Goal: Task Accomplishment & Management: Complete application form

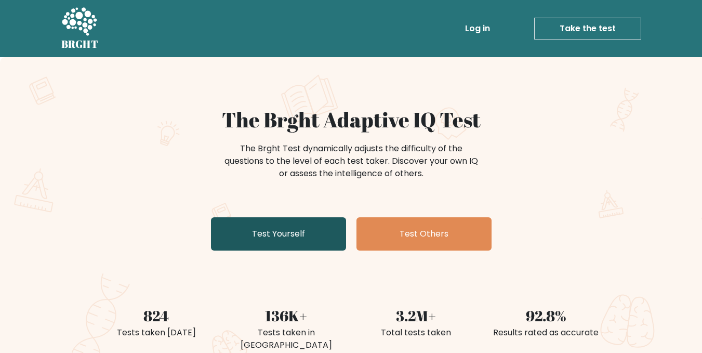
click at [308, 230] on link "Test Yourself" at bounding box center [278, 233] width 135 height 33
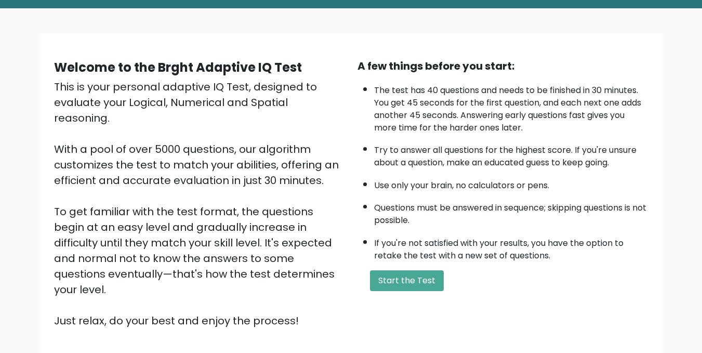
scroll to position [71, 0]
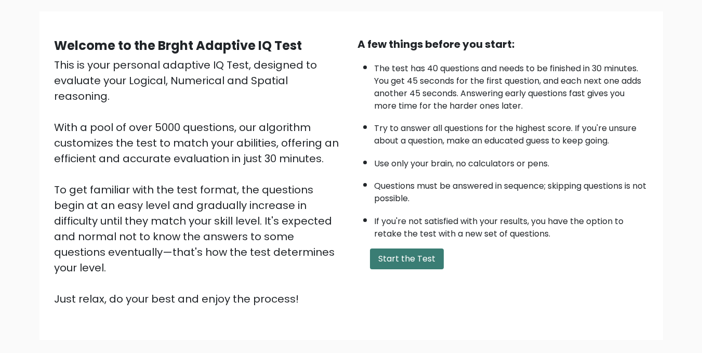
click at [403, 259] on button "Start the Test" at bounding box center [407, 258] width 74 height 21
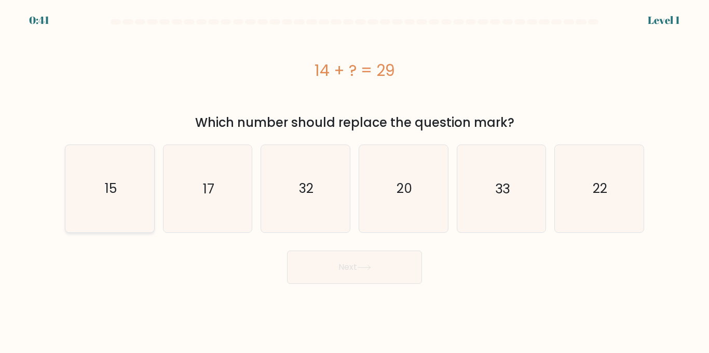
click at [110, 192] on text "15" at bounding box center [110, 188] width 12 height 18
click at [355, 179] on input "a. 15" at bounding box center [355, 178] width 1 height 3
radio input "true"
click at [337, 284] on body "0:40 Level 1 a." at bounding box center [354, 176] width 709 height 353
click at [334, 266] on button "Next" at bounding box center [354, 266] width 135 height 33
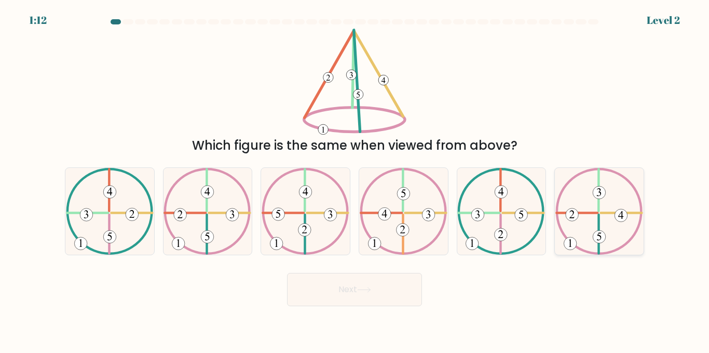
click at [609, 201] on icon at bounding box center [600, 211] width 88 height 87
click at [355, 179] on input "f." at bounding box center [355, 178] width 1 height 3
radio input "true"
click at [402, 287] on button "Next" at bounding box center [354, 289] width 135 height 33
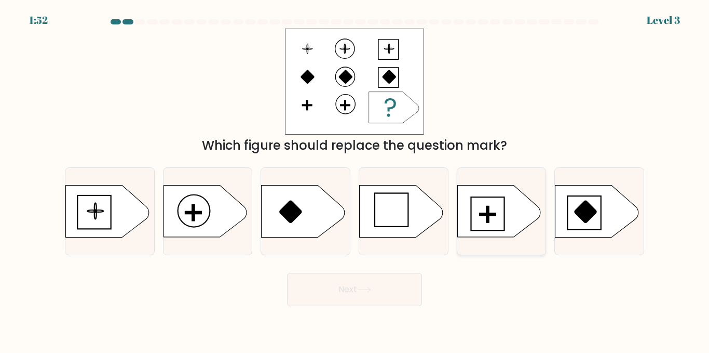
click at [490, 214] on rect at bounding box center [488, 214] width 16 height 2
click at [355, 179] on input "e." at bounding box center [355, 178] width 1 height 3
radio input "true"
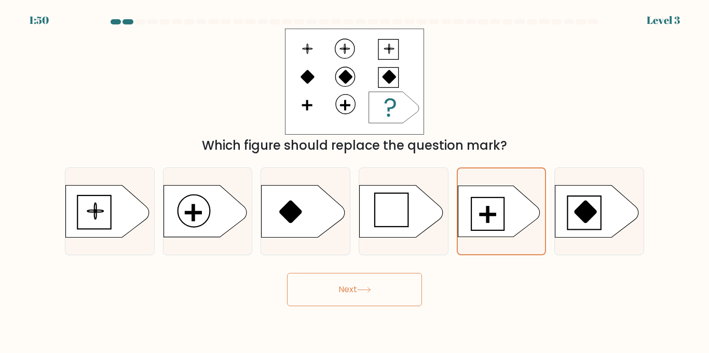
click at [358, 290] on button "Next" at bounding box center [354, 289] width 135 height 33
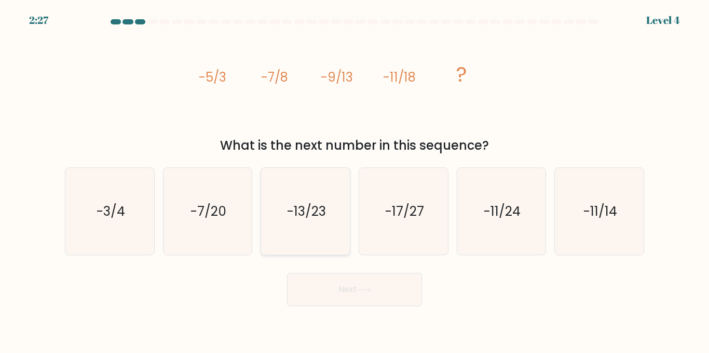
click at [307, 208] on text "-13/23" at bounding box center [306, 211] width 39 height 18
click at [355, 179] on input "c. -13/23" at bounding box center [355, 178] width 1 height 3
radio input "true"
click at [343, 288] on button "Next" at bounding box center [354, 289] width 135 height 33
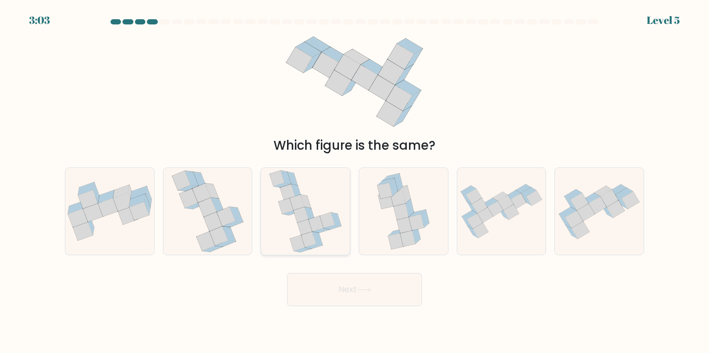
click at [323, 212] on icon at bounding box center [305, 211] width 73 height 87
click at [355, 179] on input "c." at bounding box center [355, 178] width 1 height 3
radio input "true"
click at [358, 293] on button "Next" at bounding box center [354, 289] width 135 height 33
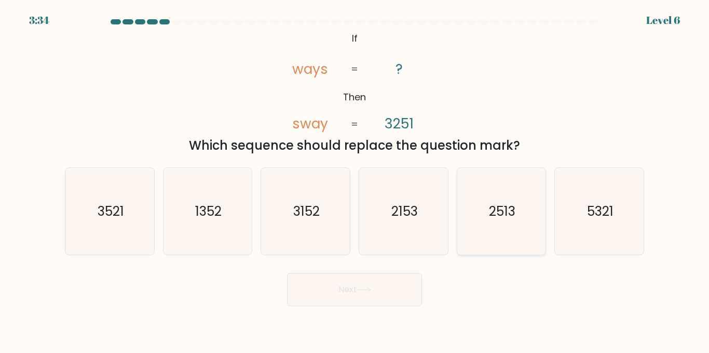
click at [514, 205] on text "2513" at bounding box center [502, 211] width 26 height 18
click at [355, 179] on input "e. 2513" at bounding box center [355, 178] width 1 height 3
radio input "true"
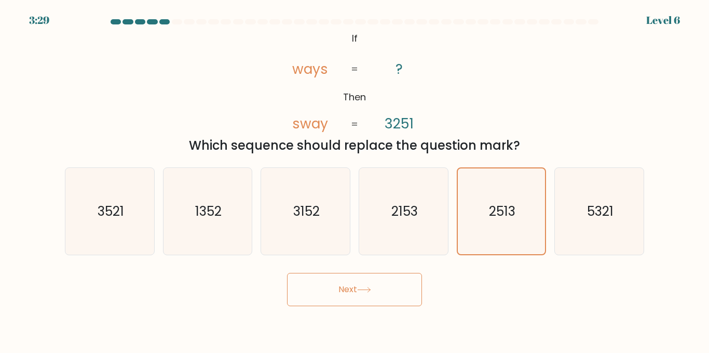
click at [384, 294] on button "Next" at bounding box center [354, 289] width 135 height 33
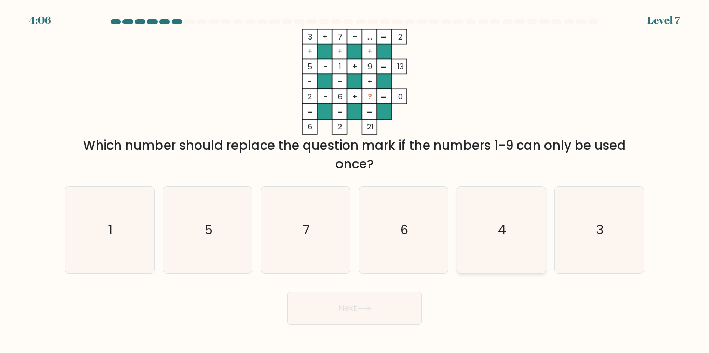
click at [506, 248] on icon "4" at bounding box center [501, 229] width 87 height 87
click at [355, 179] on input "e. 4" at bounding box center [355, 178] width 1 height 3
radio input "true"
click at [359, 295] on button "Next" at bounding box center [354, 307] width 135 height 33
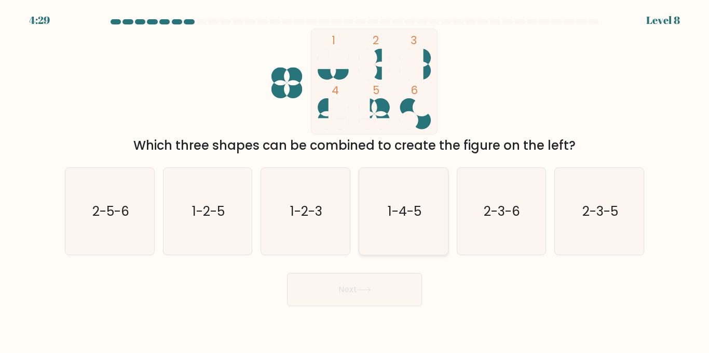
click at [406, 226] on icon "1-4-5" at bounding box center [403, 211] width 87 height 87
click at [355, 179] on input "d. 1-4-5" at bounding box center [355, 178] width 1 height 3
radio input "true"
click at [390, 294] on button "Next" at bounding box center [354, 289] width 135 height 33
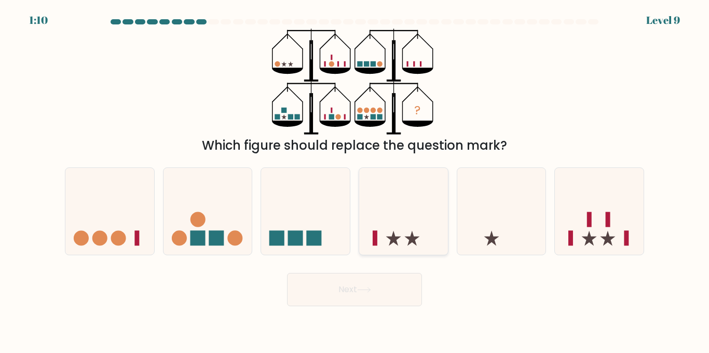
click at [388, 246] on icon at bounding box center [403, 210] width 89 height 73
click at [355, 179] on input "d." at bounding box center [355, 178] width 1 height 3
radio input "true"
click at [412, 295] on button "Next" at bounding box center [354, 289] width 135 height 33
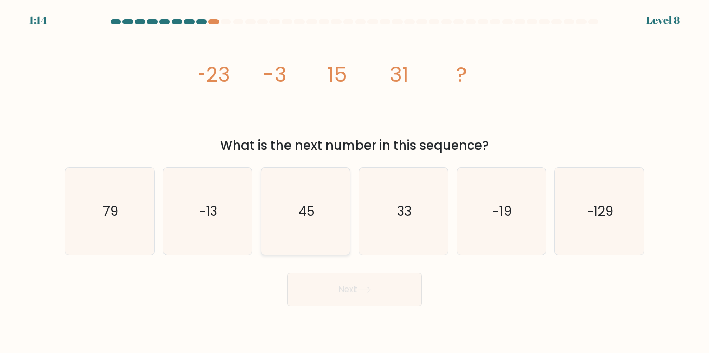
click at [314, 194] on icon "45" at bounding box center [305, 211] width 87 height 87
click at [355, 179] on input "c. 45" at bounding box center [355, 178] width 1 height 3
radio input "true"
click at [332, 289] on button "Next" at bounding box center [354, 289] width 135 height 33
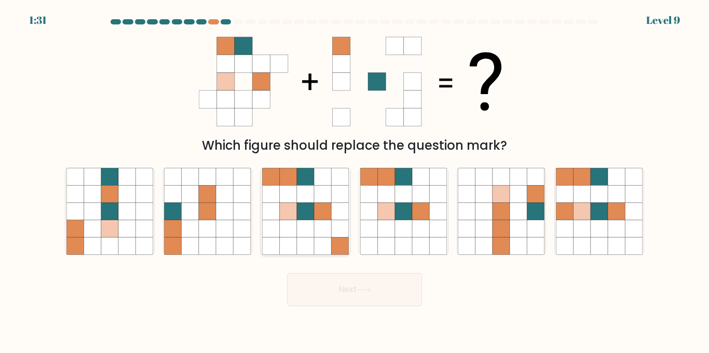
click at [325, 219] on icon at bounding box center [322, 211] width 17 height 17
click at [355, 179] on input "c." at bounding box center [355, 178] width 1 height 3
radio input "true"
click at [351, 278] on button "Next" at bounding box center [354, 289] width 135 height 33
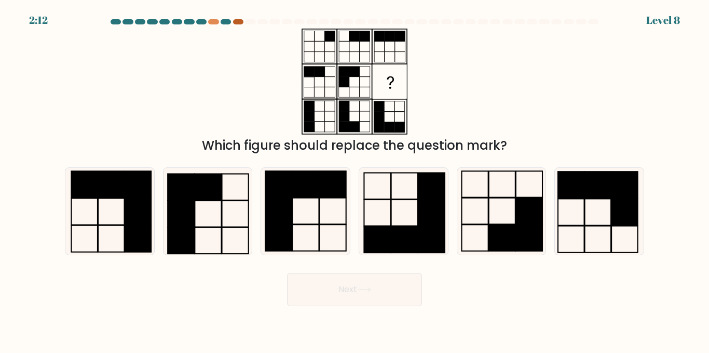
click at [235, 20] on div at bounding box center [238, 21] width 10 height 5
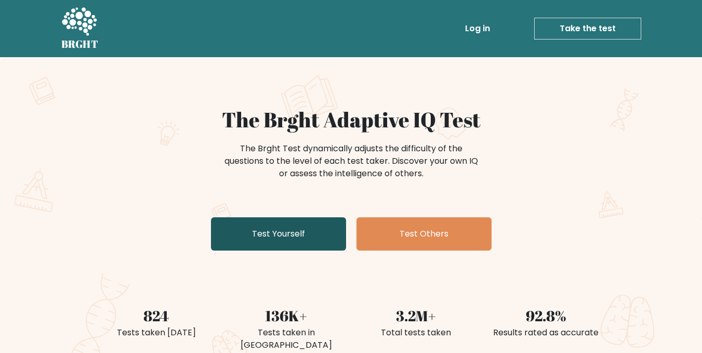
click at [295, 227] on link "Test Yourself" at bounding box center [278, 233] width 135 height 33
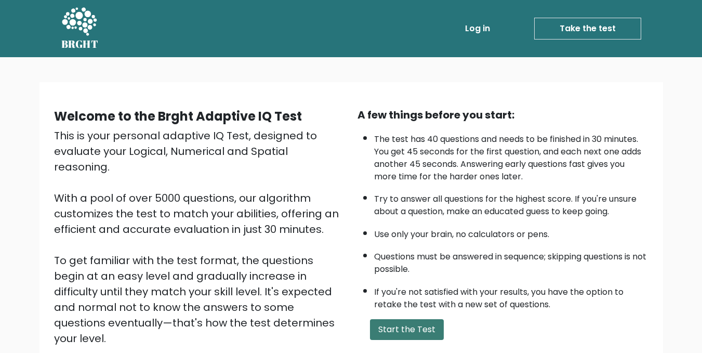
click at [404, 330] on button "Start the Test" at bounding box center [407, 329] width 74 height 21
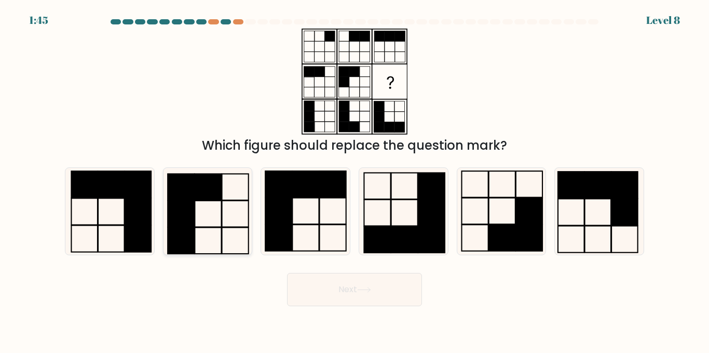
click at [185, 222] on rect at bounding box center [181, 213] width 26 height 26
click at [355, 179] on input "b." at bounding box center [355, 178] width 1 height 3
radio input "true"
click at [343, 291] on button "Next" at bounding box center [354, 289] width 135 height 33
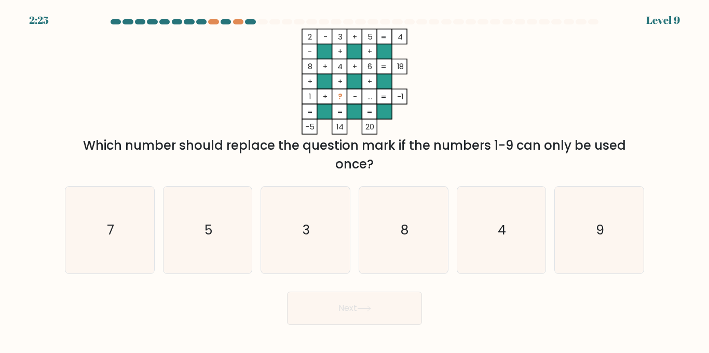
click at [671, 21] on form at bounding box center [354, 171] width 709 height 305
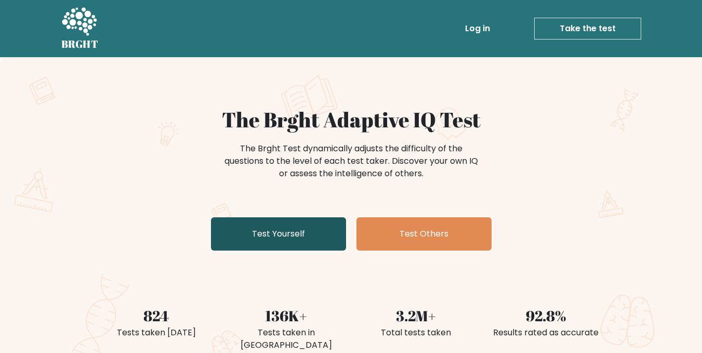
click at [286, 245] on link "Test Yourself" at bounding box center [278, 233] width 135 height 33
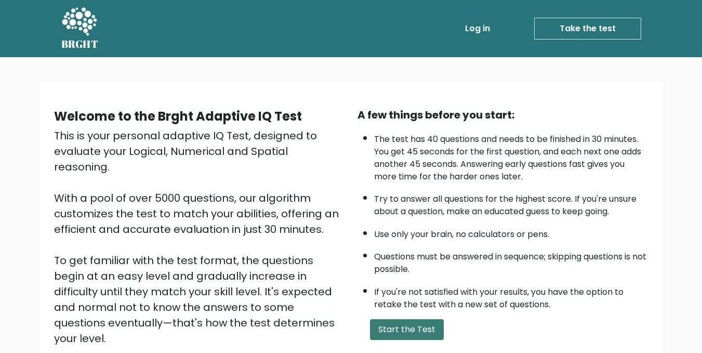
click at [395, 320] on button "Start the Test" at bounding box center [407, 329] width 74 height 21
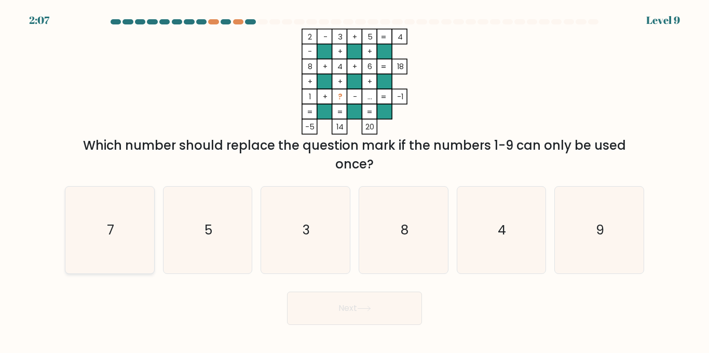
click at [121, 247] on icon "7" at bounding box center [109, 229] width 87 height 87
click at [355, 179] on input "a. 7" at bounding box center [355, 178] width 1 height 3
radio input "true"
click at [333, 314] on button "Next" at bounding box center [354, 307] width 135 height 33
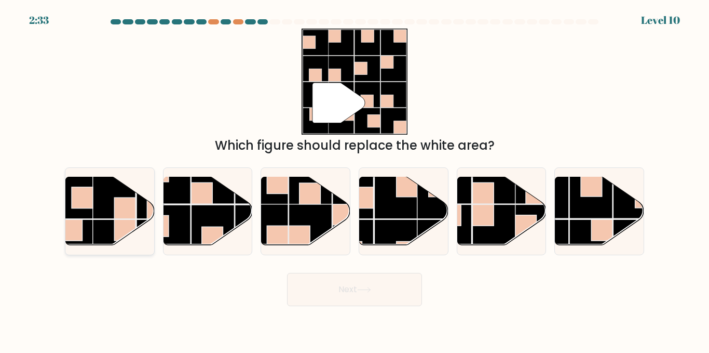
click at [109, 216] on rect at bounding box center [113, 197] width 43 height 43
click at [355, 179] on input "a." at bounding box center [355, 178] width 1 height 3
radio input "true"
click at [305, 291] on button "Next" at bounding box center [354, 289] width 135 height 33
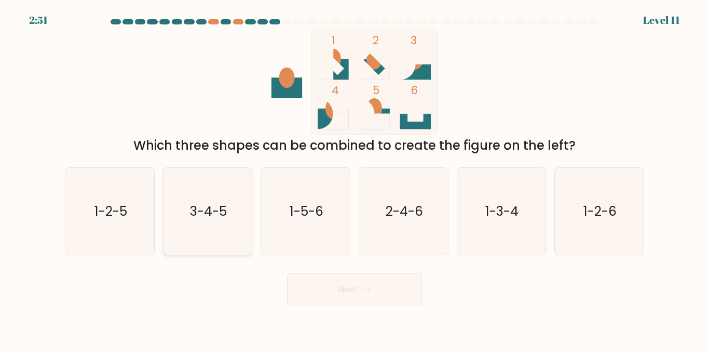
click at [190, 212] on text "3-4-5" at bounding box center [208, 211] width 37 height 18
click at [355, 179] on input "b. 3-4-5" at bounding box center [355, 178] width 1 height 3
radio input "true"
click at [398, 287] on button "Next" at bounding box center [354, 289] width 135 height 33
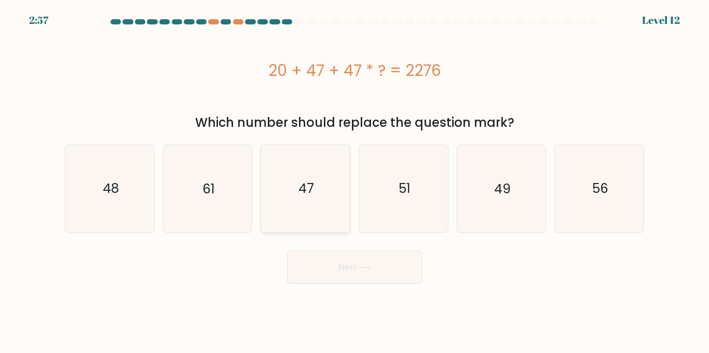
click at [312, 205] on icon "47" at bounding box center [305, 188] width 87 height 87
click at [355, 179] on input "c. 47" at bounding box center [355, 178] width 1 height 3
radio input "true"
click at [341, 271] on button "Next" at bounding box center [354, 266] width 135 height 33
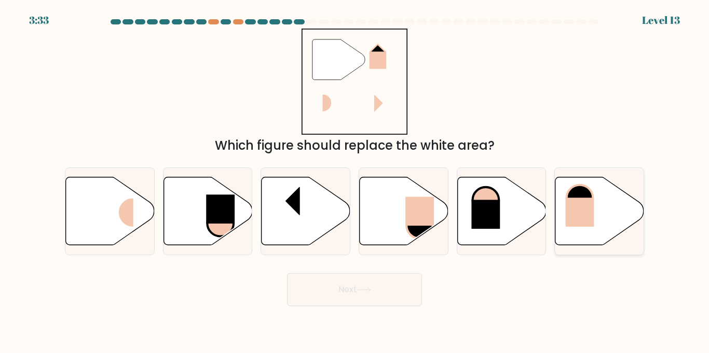
click at [564, 209] on icon at bounding box center [600, 211] width 89 height 68
click at [355, 179] on input "f." at bounding box center [355, 178] width 1 height 3
radio input "true"
click at [401, 286] on button "Next" at bounding box center [354, 289] width 135 height 33
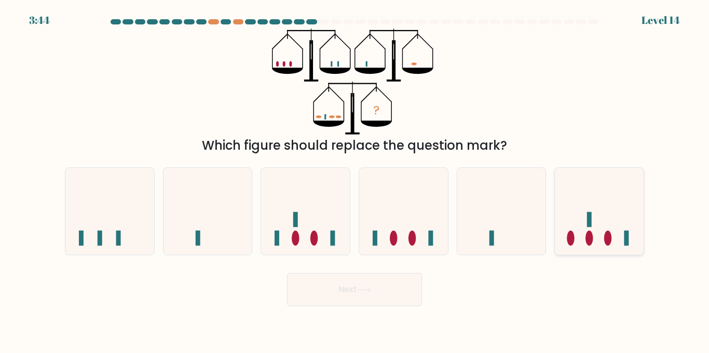
click at [592, 232] on ellipse at bounding box center [590, 238] width 8 height 15
click at [355, 179] on input "f." at bounding box center [355, 178] width 1 height 3
radio input "true"
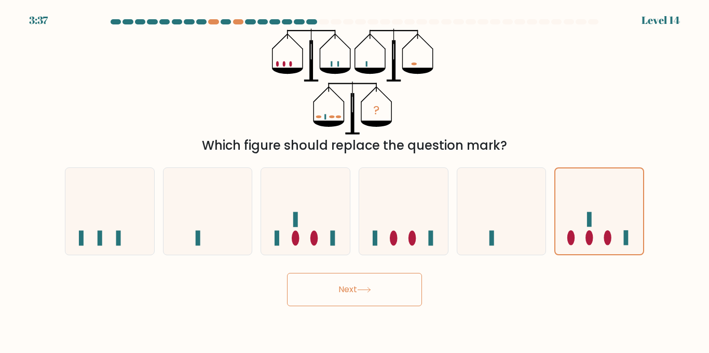
click at [353, 306] on button "Next" at bounding box center [354, 289] width 135 height 33
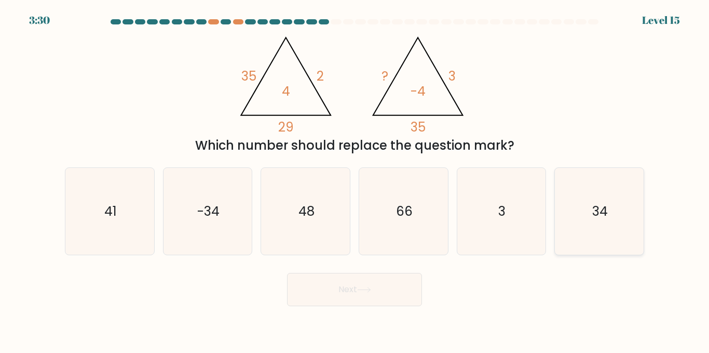
click at [615, 232] on icon "34" at bounding box center [599, 211] width 87 height 87
click at [355, 179] on input "f. 34" at bounding box center [355, 178] width 1 height 3
radio input "true"
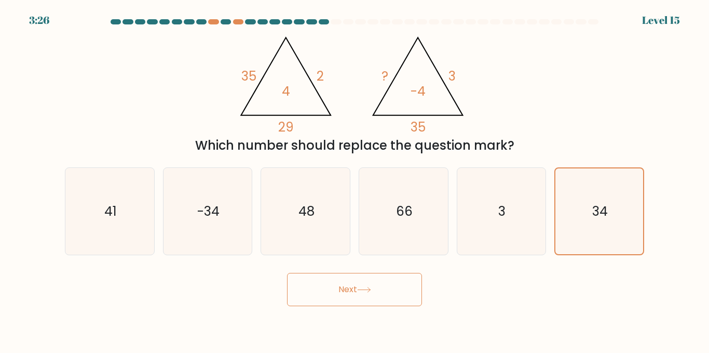
click at [388, 286] on button "Next" at bounding box center [354, 289] width 135 height 33
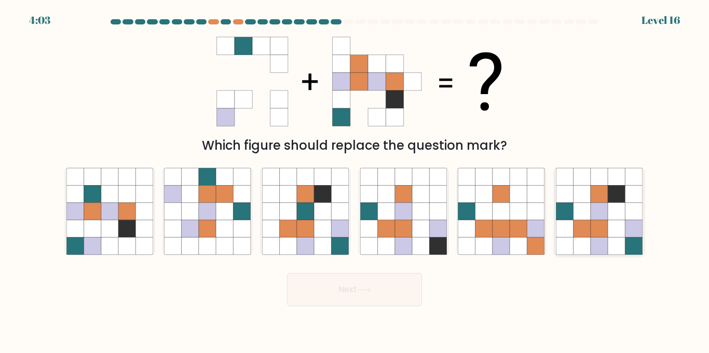
click at [590, 224] on icon at bounding box center [582, 228] width 17 height 17
click at [355, 179] on input "f." at bounding box center [355, 178] width 1 height 3
radio input "true"
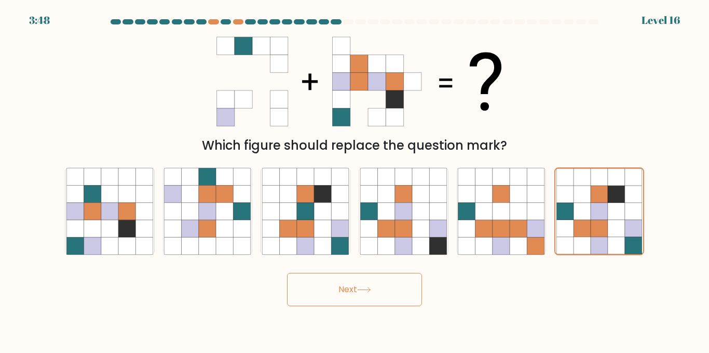
click at [380, 285] on button "Next" at bounding box center [354, 289] width 135 height 33
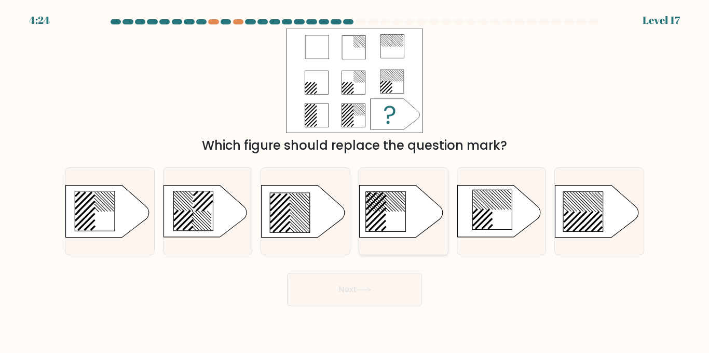
click at [391, 217] on icon at bounding box center [385, 211] width 39 height 39
click at [355, 179] on input "d." at bounding box center [355, 178] width 1 height 3
radio input "true"
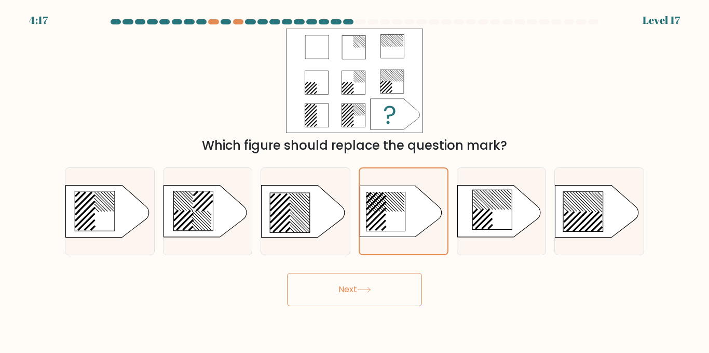
click at [357, 300] on button "Next" at bounding box center [354, 289] width 135 height 33
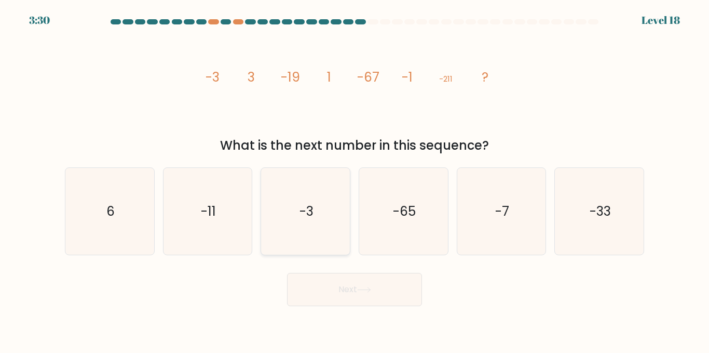
click at [327, 217] on icon "-3" at bounding box center [305, 211] width 87 height 87
click at [355, 179] on input "c. -3" at bounding box center [355, 178] width 1 height 3
radio input "true"
click at [360, 292] on icon at bounding box center [364, 290] width 14 height 6
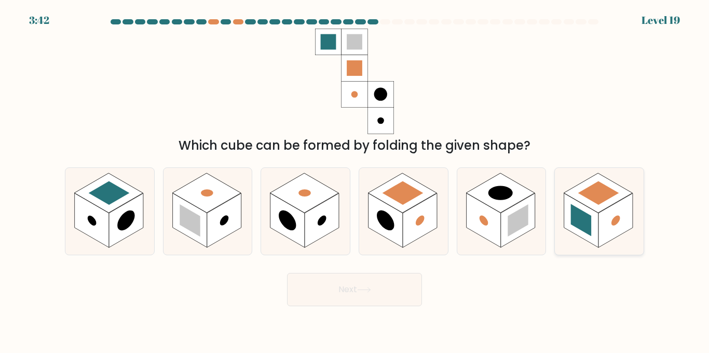
click at [628, 223] on rect at bounding box center [616, 220] width 34 height 55
click at [355, 179] on input "f." at bounding box center [355, 178] width 1 height 3
radio input "true"
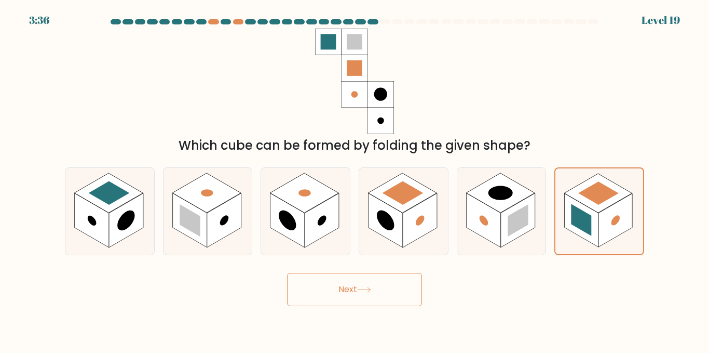
click at [349, 291] on button "Next" at bounding box center [354, 289] width 135 height 33
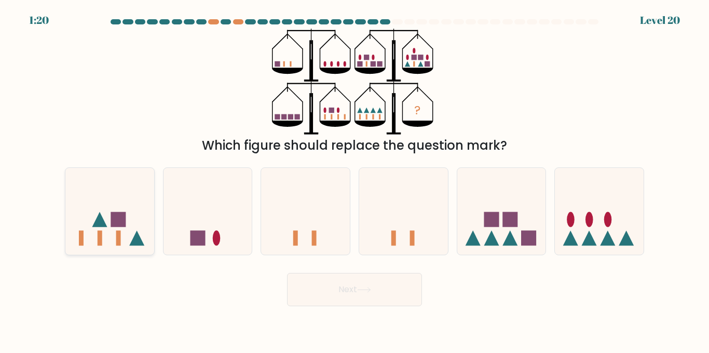
click at [120, 233] on rect at bounding box center [118, 238] width 5 height 15
click at [355, 179] on input "a." at bounding box center [355, 178] width 1 height 3
radio input "true"
click at [333, 280] on button "Next" at bounding box center [354, 289] width 135 height 33
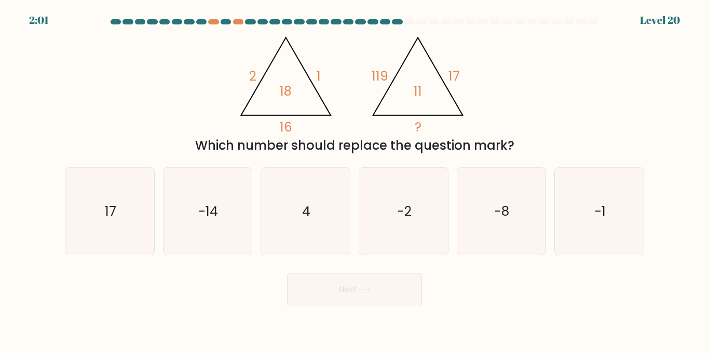
click at [309, 60] on icon "@import url('https://fonts.googleapis.com/css?family=Abril+Fatface:400,100,100i…" at bounding box center [354, 82] width 243 height 106
click at [541, 88] on div "@import url('https://fonts.googleapis.com/css?family=Abril+Fatface:400,100,100i…" at bounding box center [355, 92] width 592 height 126
click at [303, 223] on icon "4" at bounding box center [305, 211] width 87 height 87
click at [355, 179] on input "c. 4" at bounding box center [355, 178] width 1 height 3
radio input "true"
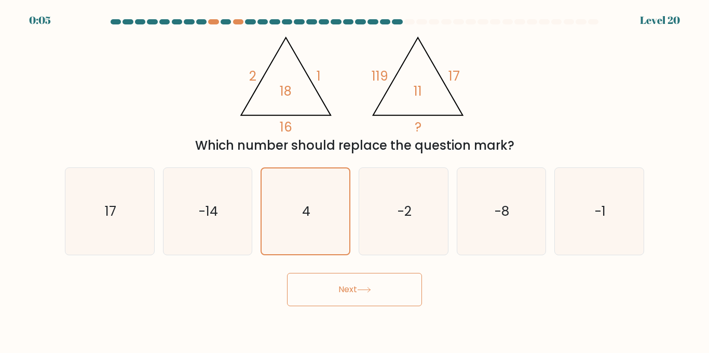
click at [342, 283] on button "Next" at bounding box center [354, 289] width 135 height 33
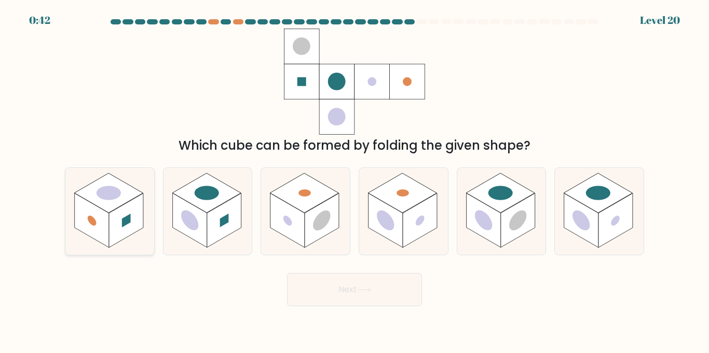
click at [113, 213] on rect at bounding box center [126, 220] width 34 height 55
click at [355, 179] on input "a." at bounding box center [355, 178] width 1 height 3
radio input "true"
click at [337, 285] on button "Next" at bounding box center [354, 289] width 135 height 33
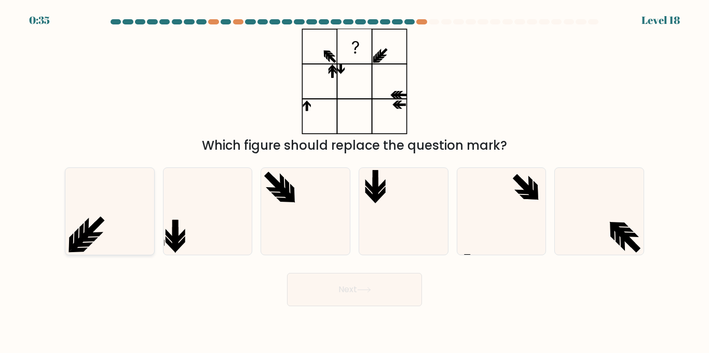
click at [77, 234] on icon at bounding box center [76, 237] width 5 height 19
click at [355, 179] on input "a." at bounding box center [355, 178] width 1 height 3
radio input "true"
click at [350, 279] on button "Next" at bounding box center [354, 289] width 135 height 33
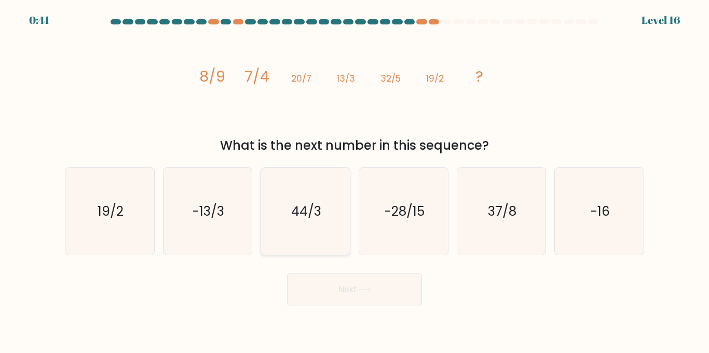
click at [298, 219] on text "44/3" at bounding box center [306, 211] width 30 height 18
click at [355, 179] on input "c. 44/3" at bounding box center [355, 178] width 1 height 3
radio input "true"
click at [357, 305] on button "Next" at bounding box center [354, 289] width 135 height 33
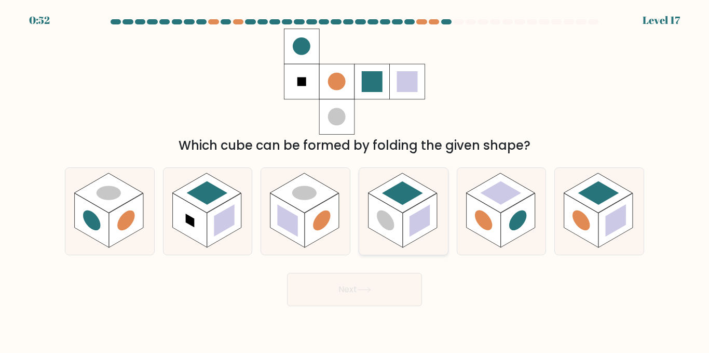
click at [401, 230] on rect at bounding box center [386, 220] width 34 height 55
click at [355, 179] on input "d." at bounding box center [355, 178] width 1 height 3
radio input "true"
click at [360, 289] on icon at bounding box center [364, 290] width 14 height 6
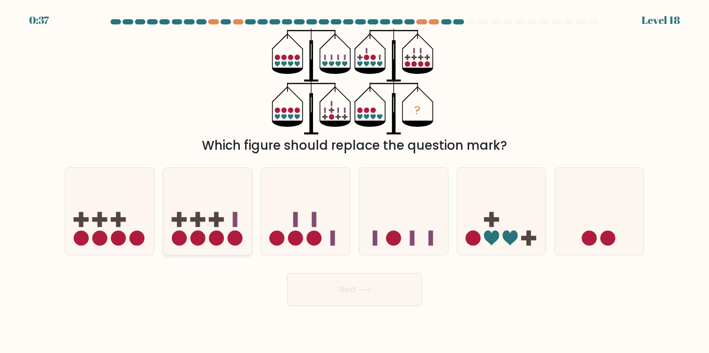
click at [213, 220] on rect at bounding box center [216, 219] width 15 height 5
click at [355, 179] on input "b." at bounding box center [355, 178] width 1 height 3
radio input "true"
click at [332, 291] on button "Next" at bounding box center [354, 289] width 135 height 33
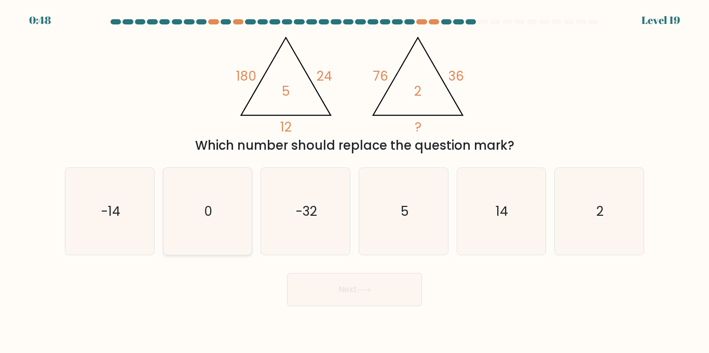
click at [209, 241] on icon "0" at bounding box center [207, 211] width 87 height 87
click at [355, 179] on input "b. 0" at bounding box center [355, 178] width 1 height 3
radio input "true"
click at [599, 217] on text "2" at bounding box center [600, 211] width 7 height 18
click at [355, 179] on input "f. 2" at bounding box center [355, 178] width 1 height 3
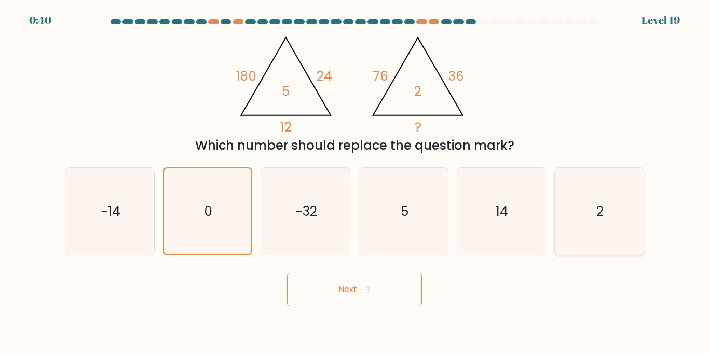
radio input "true"
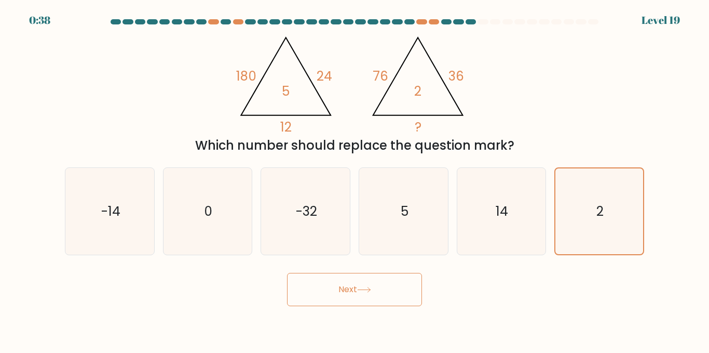
click at [356, 283] on button "Next" at bounding box center [354, 289] width 135 height 33
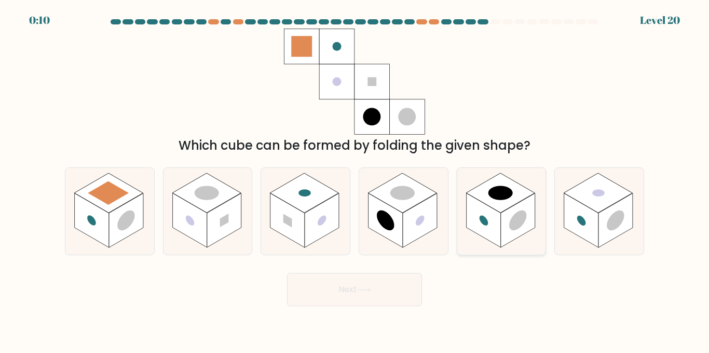
click at [498, 216] on rect at bounding box center [483, 220] width 34 height 55
click at [355, 179] on input "e." at bounding box center [355, 178] width 1 height 3
radio input "true"
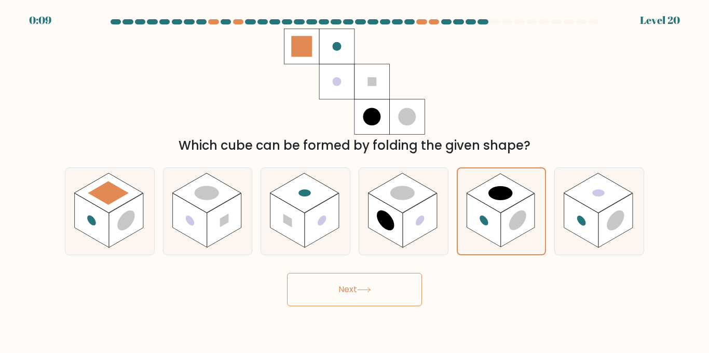
click at [376, 291] on button "Next" at bounding box center [354, 289] width 135 height 33
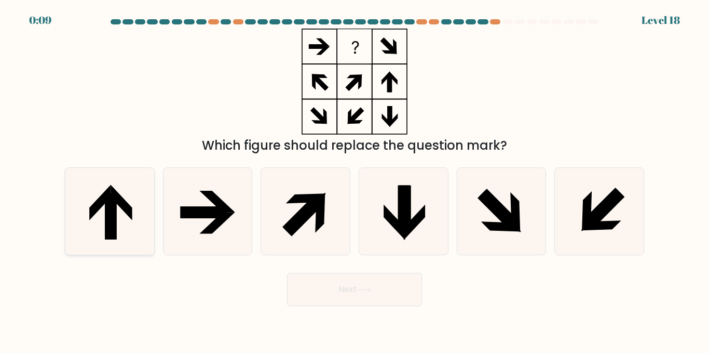
click at [115, 228] on icon at bounding box center [111, 216] width 12 height 46
click at [355, 179] on input "a." at bounding box center [355, 178] width 1 height 3
radio input "true"
click at [371, 289] on icon at bounding box center [364, 290] width 14 height 6
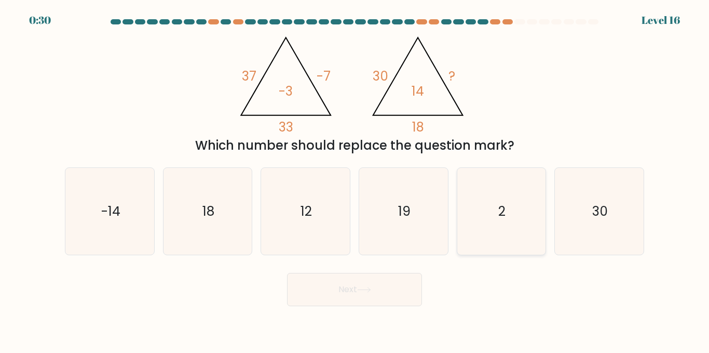
click at [501, 238] on icon "2" at bounding box center [501, 211] width 87 height 87
click at [355, 179] on input "e. 2" at bounding box center [355, 178] width 1 height 3
radio input "true"
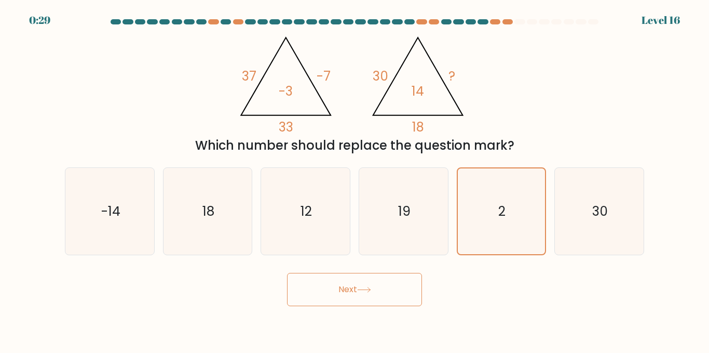
click at [386, 287] on button "Next" at bounding box center [354, 289] width 135 height 33
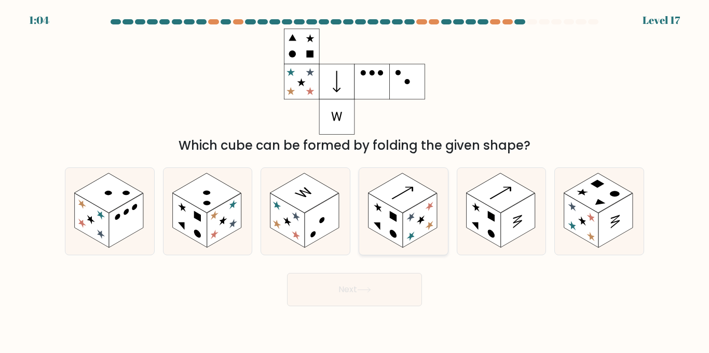
click at [409, 210] on rect at bounding box center [420, 220] width 34 height 55
click at [355, 179] on input "d." at bounding box center [355, 178] width 1 height 3
radio input "true"
click at [351, 286] on button "Next" at bounding box center [354, 289] width 135 height 33
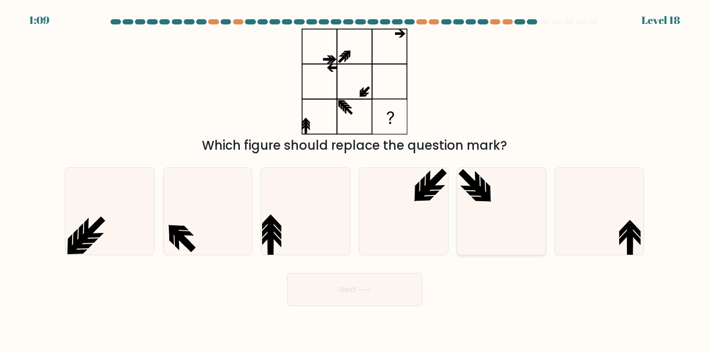
click at [466, 180] on icon at bounding box center [474, 185] width 21 height 21
click at [355, 179] on input "e." at bounding box center [355, 178] width 1 height 3
radio input "true"
click at [378, 283] on button "Next" at bounding box center [354, 289] width 135 height 33
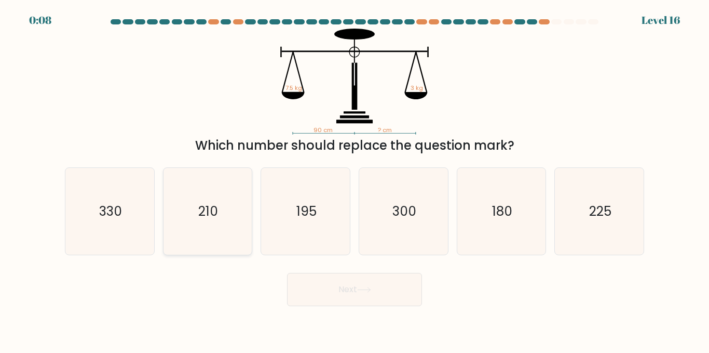
click at [231, 227] on icon "210" at bounding box center [207, 211] width 87 height 87
click at [355, 179] on input "b. 210" at bounding box center [355, 178] width 1 height 3
radio input "true"
click at [350, 281] on button "Next" at bounding box center [354, 289] width 135 height 33
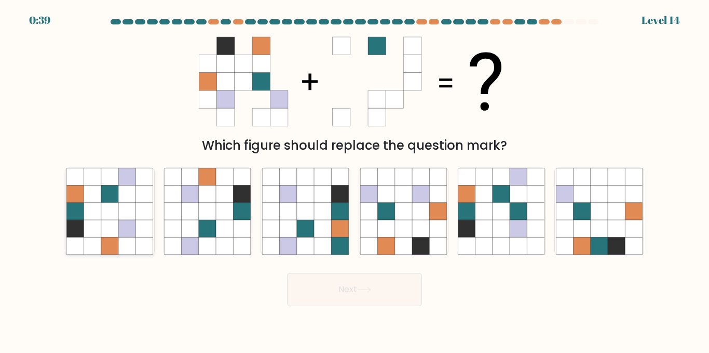
click at [85, 229] on icon at bounding box center [92, 228] width 17 height 17
click at [355, 179] on input "a." at bounding box center [355, 178] width 1 height 3
radio input "true"
click at [360, 295] on button "Next" at bounding box center [354, 289] width 135 height 33
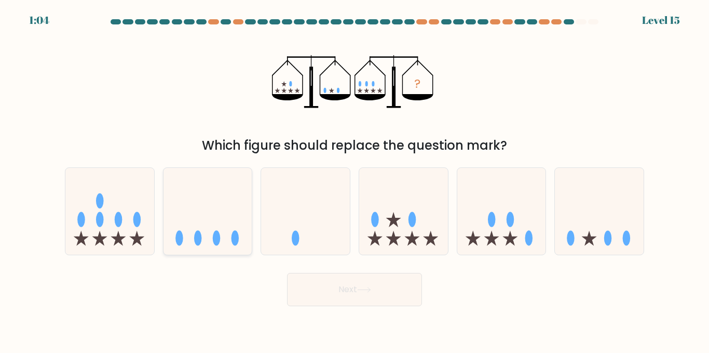
click at [212, 210] on icon at bounding box center [208, 210] width 89 height 73
click at [355, 179] on input "b." at bounding box center [355, 178] width 1 height 3
radio input "true"
click at [325, 287] on button "Next" at bounding box center [354, 289] width 135 height 33
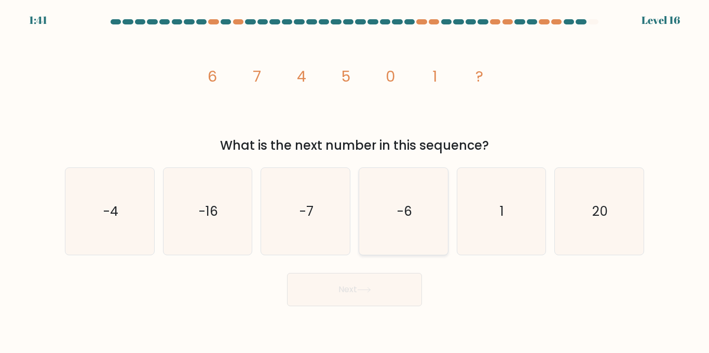
click at [413, 207] on icon "-6" at bounding box center [403, 211] width 87 height 87
click at [355, 179] on input "d. -6" at bounding box center [355, 178] width 1 height 3
radio input "true"
click at [387, 291] on button "Next" at bounding box center [354, 289] width 135 height 33
